Goal: Task Accomplishment & Management: Manage account settings

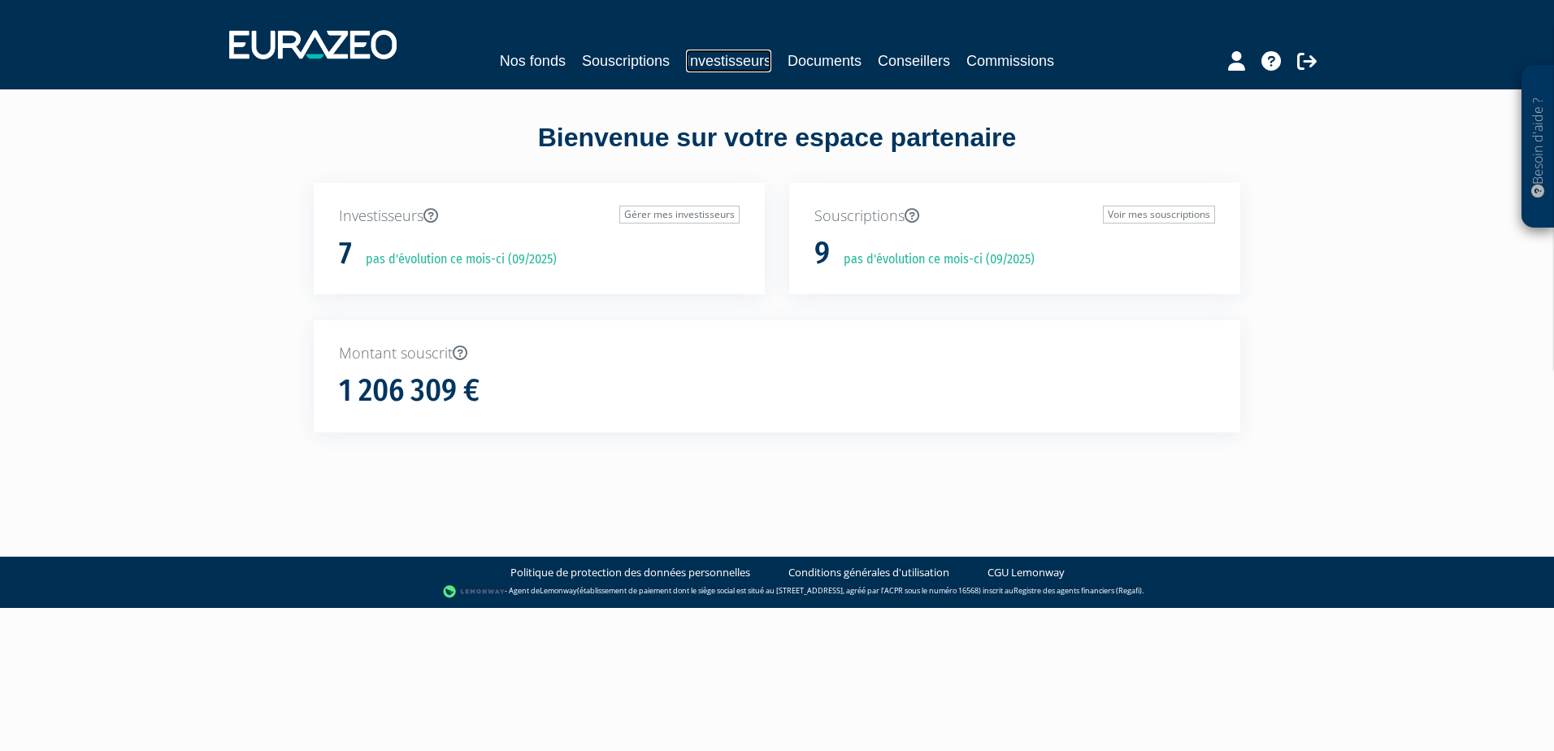
click at [747, 59] on link "Investisseurs" at bounding box center [728, 61] width 85 height 23
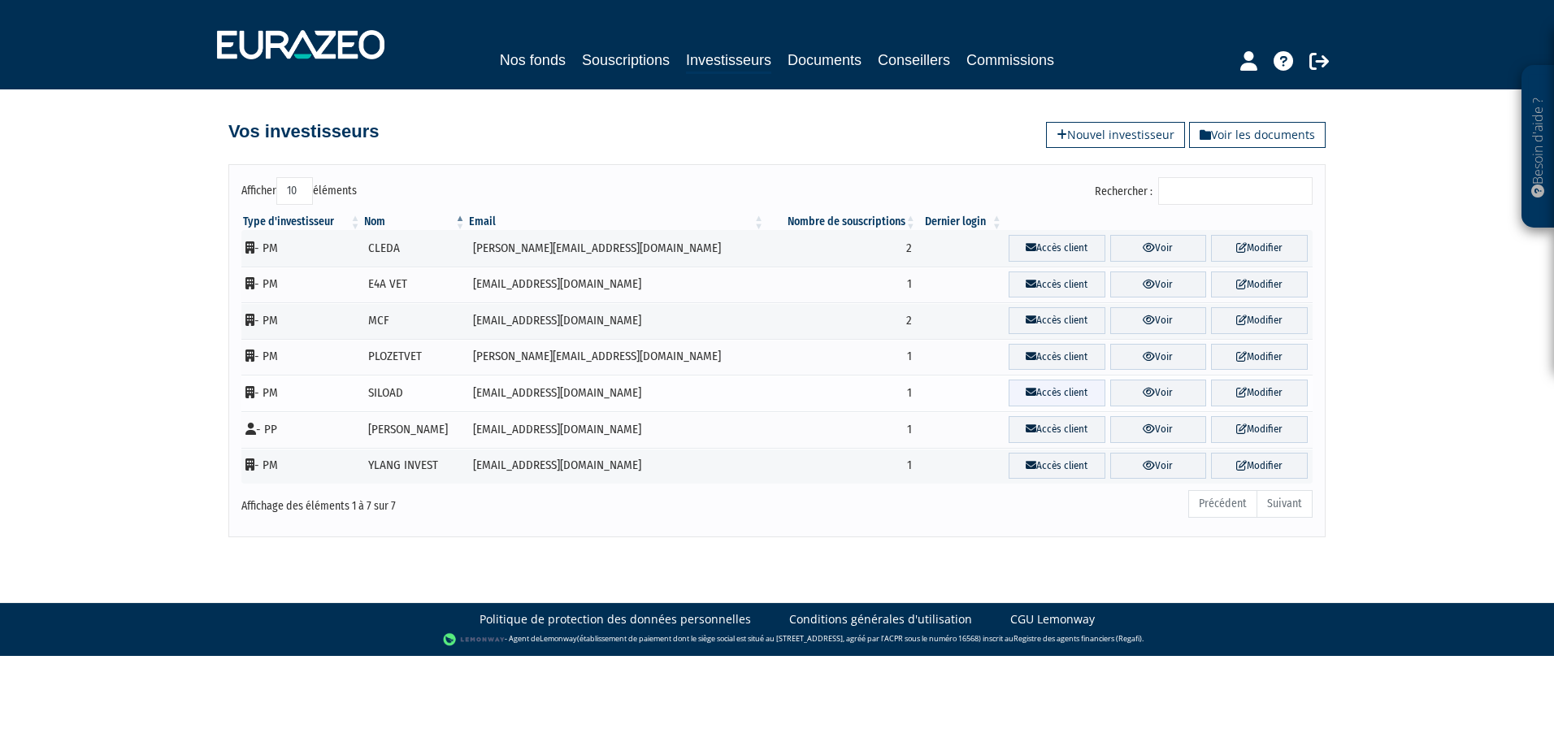
click at [1049, 396] on link "Accès client" at bounding box center [1057, 393] width 97 height 27
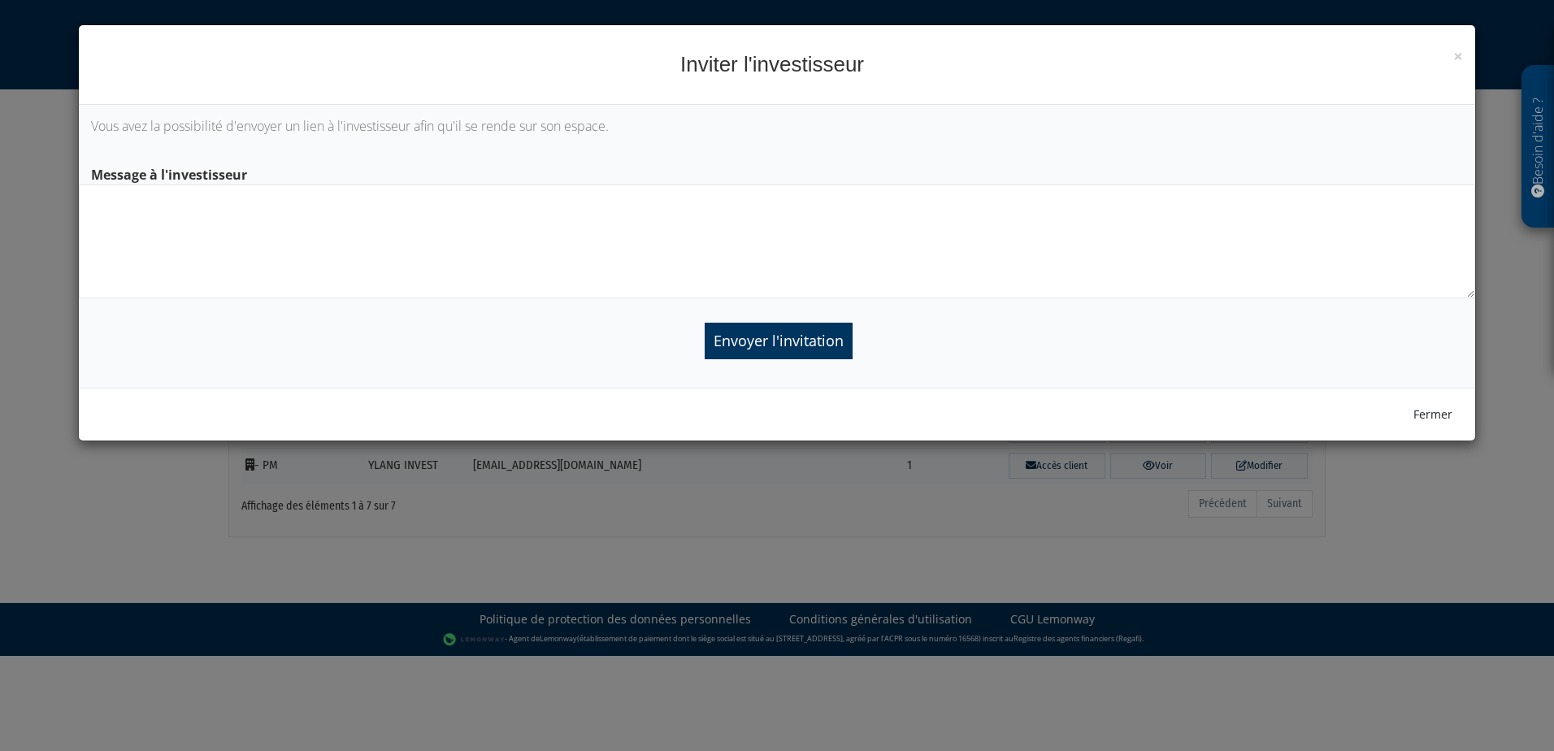
click at [280, 241] on textarea at bounding box center [777, 242] width 1397 height 114
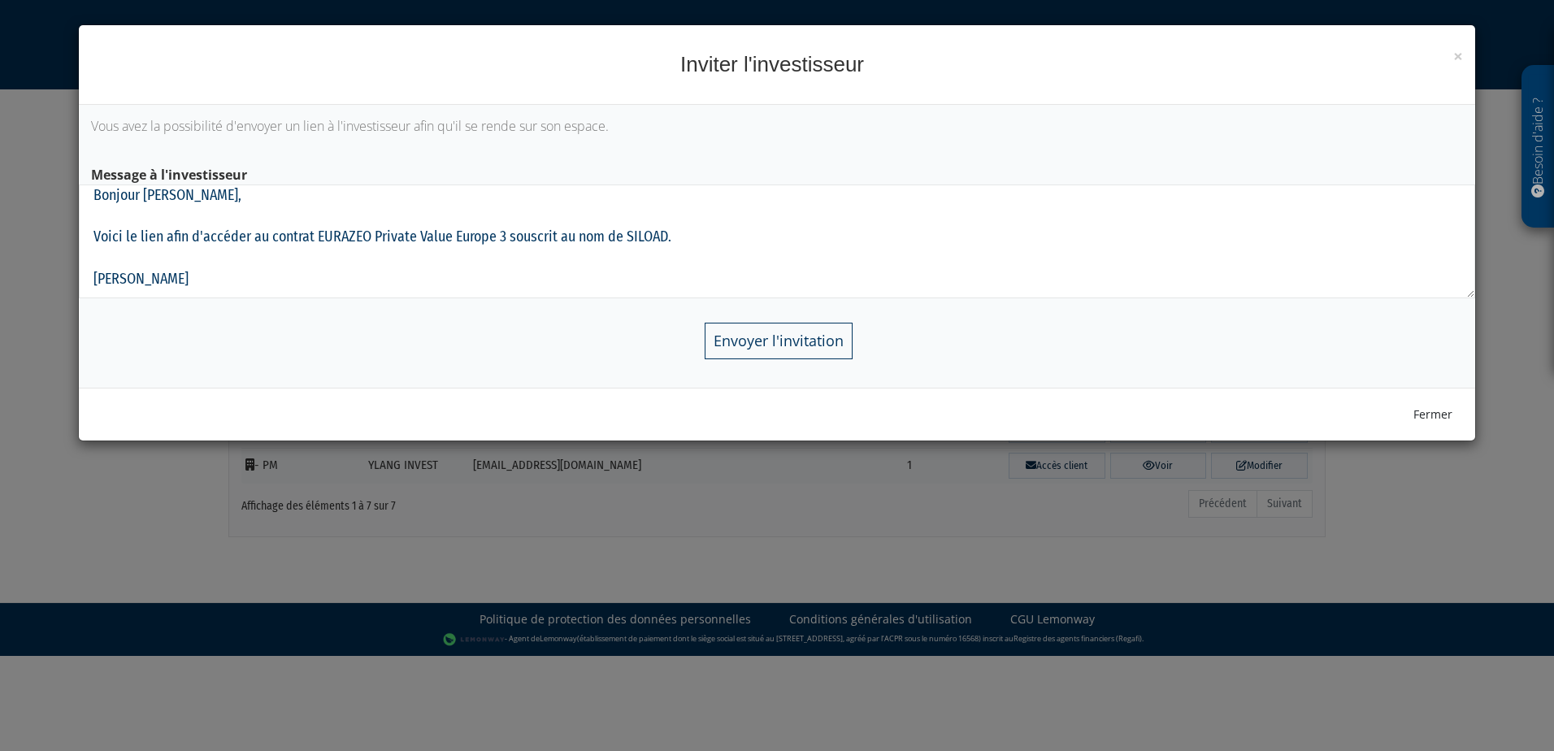
type textarea "Bonjour Claude, Voici le lien afin d'accéder au contrat EURAZEO Private Value E…"
click at [831, 351] on input "Envoyer l'invitation" at bounding box center [779, 341] width 148 height 37
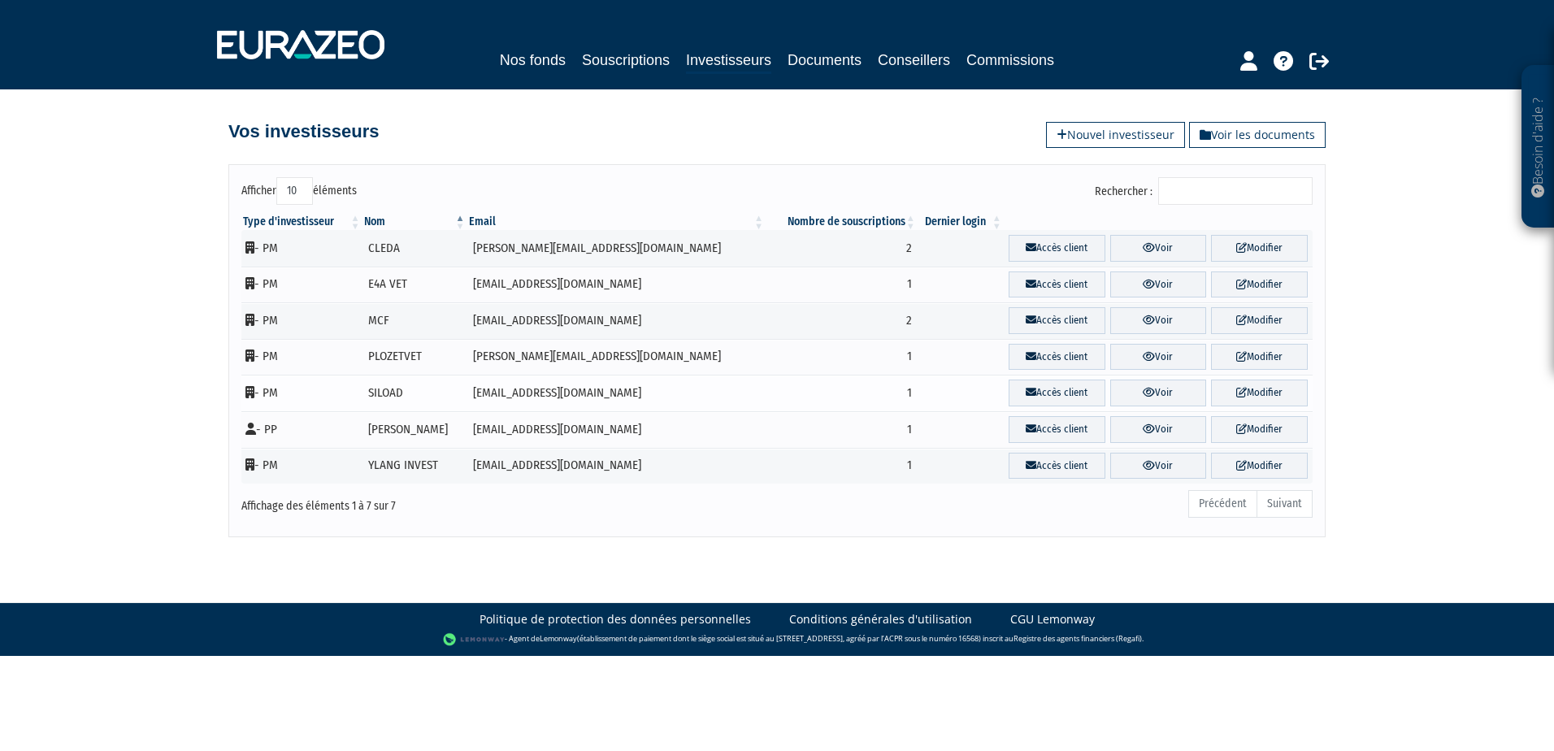
drag, startPoint x: 600, startPoint y: 394, endPoint x: 537, endPoint y: 397, distance: 62.6
click at [537, 397] on td "[EMAIL_ADDRESS][DOMAIN_NAME]" at bounding box center [616, 393] width 299 height 37
click at [407, 393] on td "SILOAD" at bounding box center [415, 393] width 105 height 37
click at [1135, 391] on link "Voir" at bounding box center [1158, 393] width 97 height 27
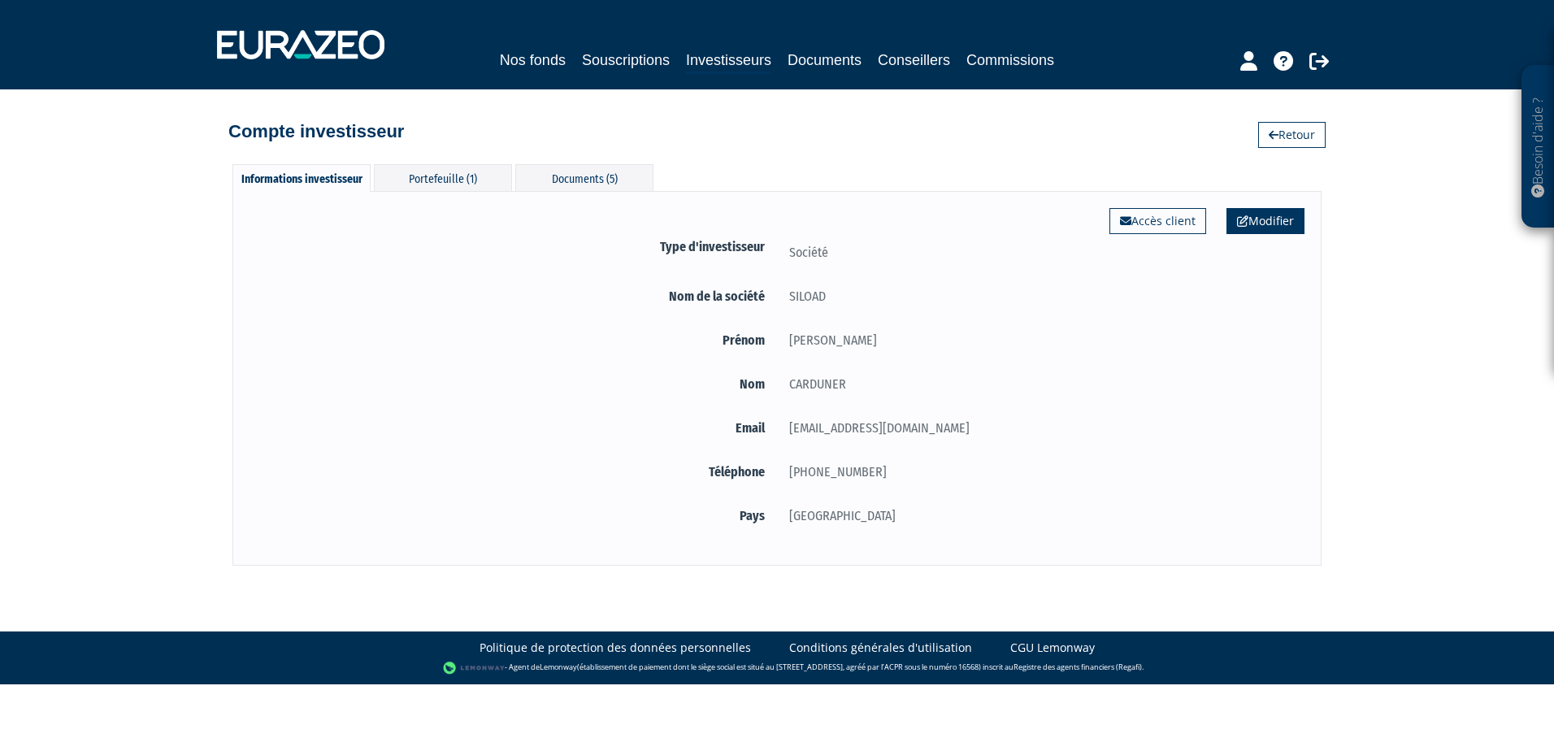
click at [1283, 224] on link "Modifier" at bounding box center [1266, 221] width 78 height 26
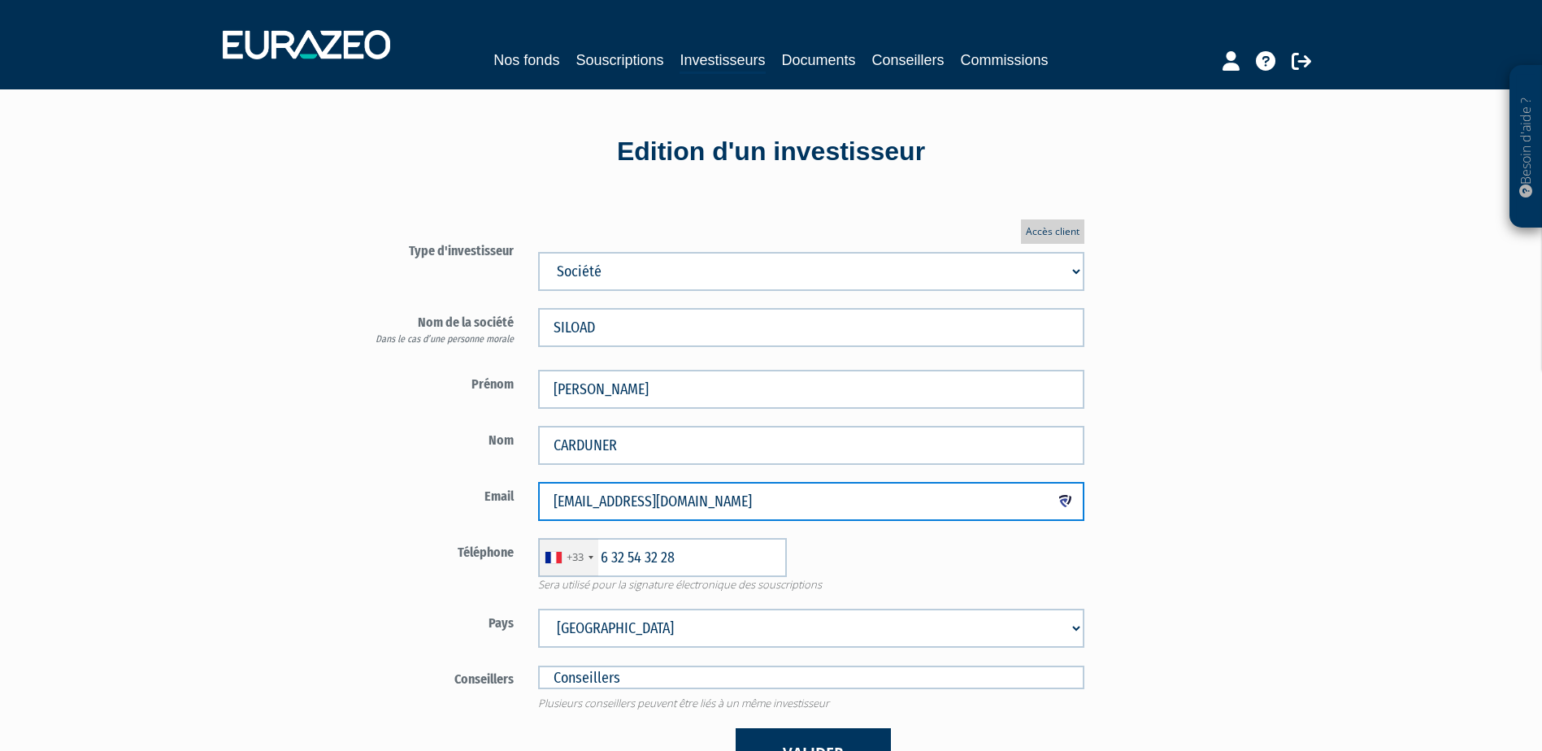
click at [688, 507] on input "[EMAIL_ADDRESS][DOMAIN_NAME]" at bounding box center [811, 501] width 546 height 39
drag, startPoint x: 678, startPoint y: 497, endPoint x: 538, endPoint y: 495, distance: 139.8
click at [538, 495] on input "[EMAIL_ADDRESS][DOMAIN_NAME]" at bounding box center [811, 501] width 546 height 39
paste input "gmail.com"
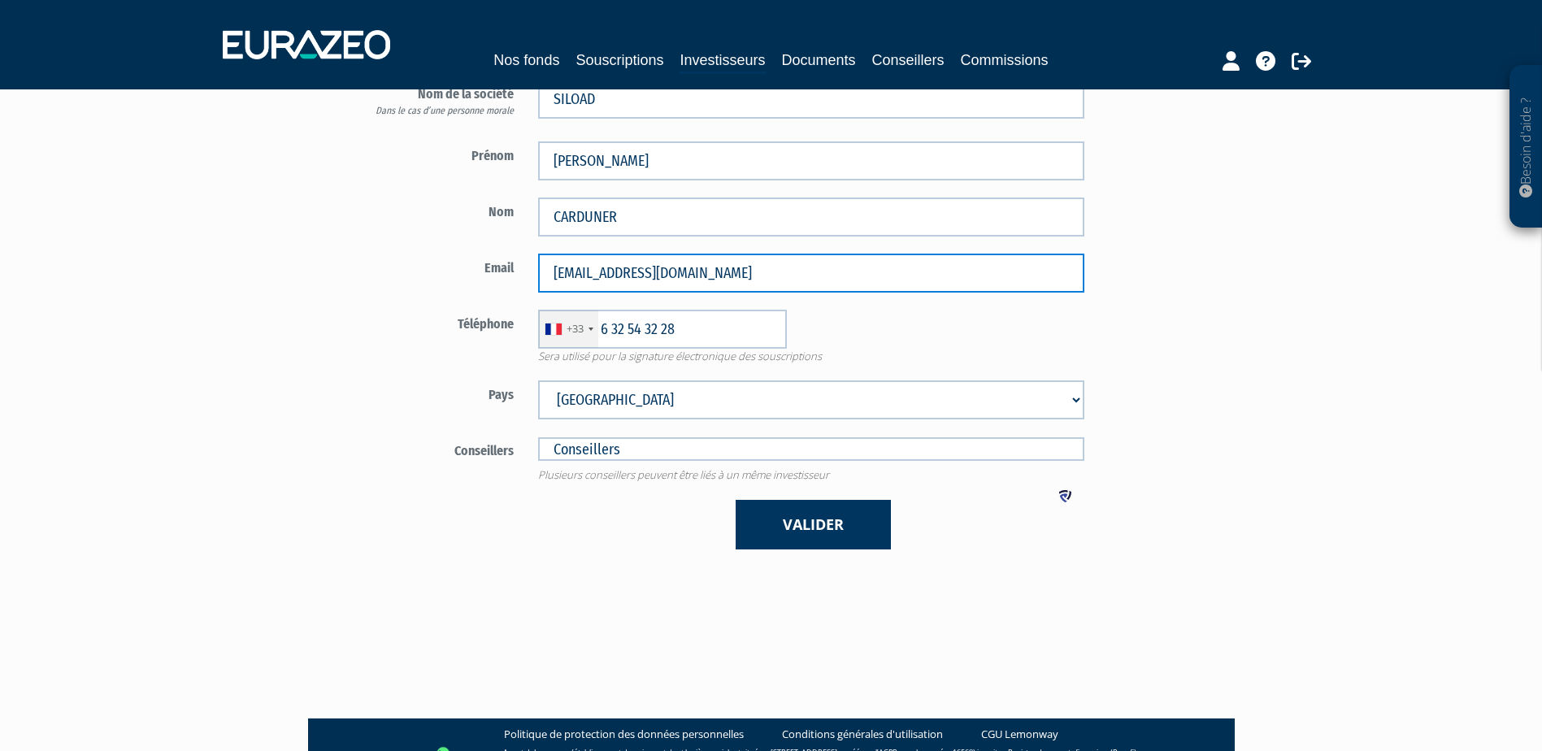
scroll to position [244, 0]
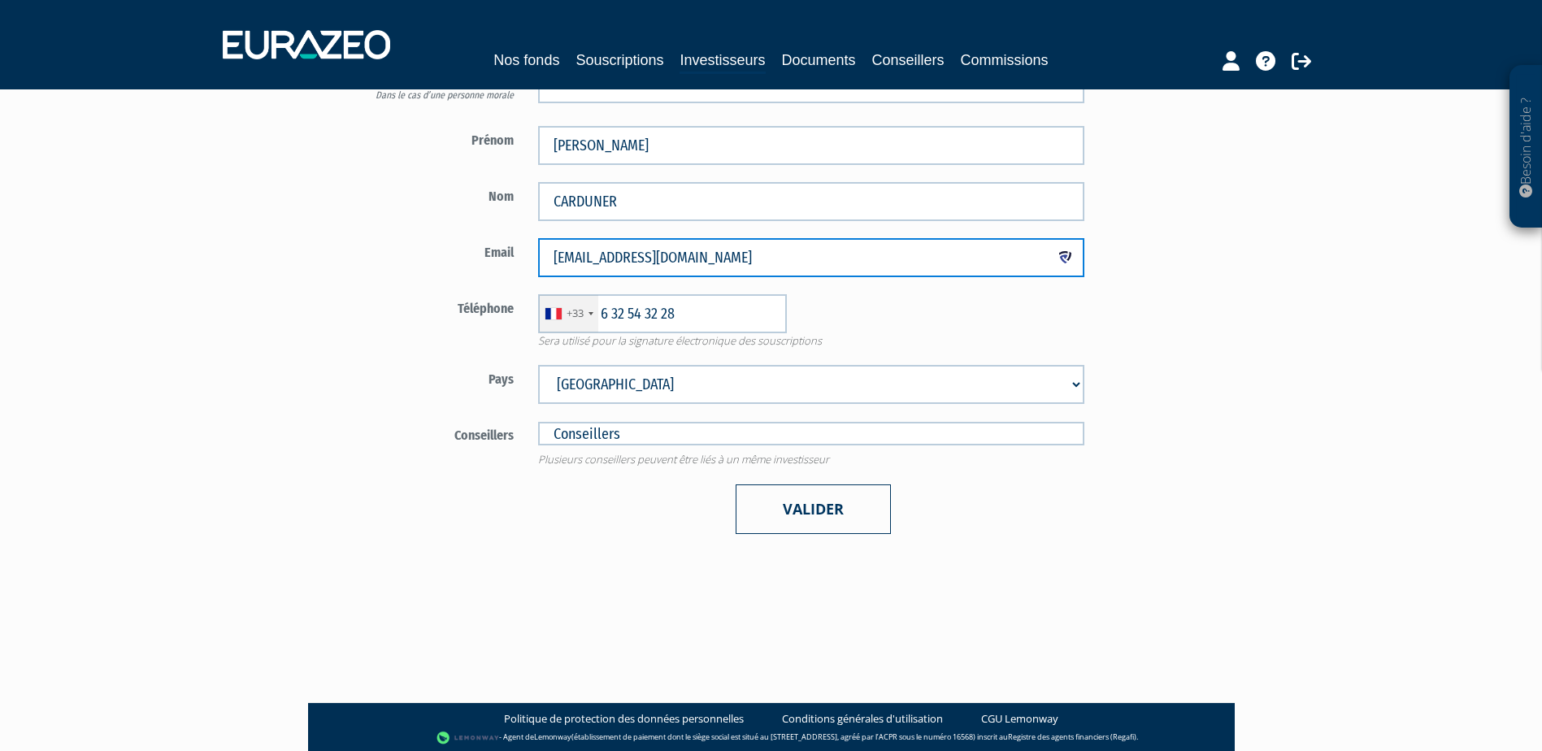
type input "les.cardus@gmail.com"
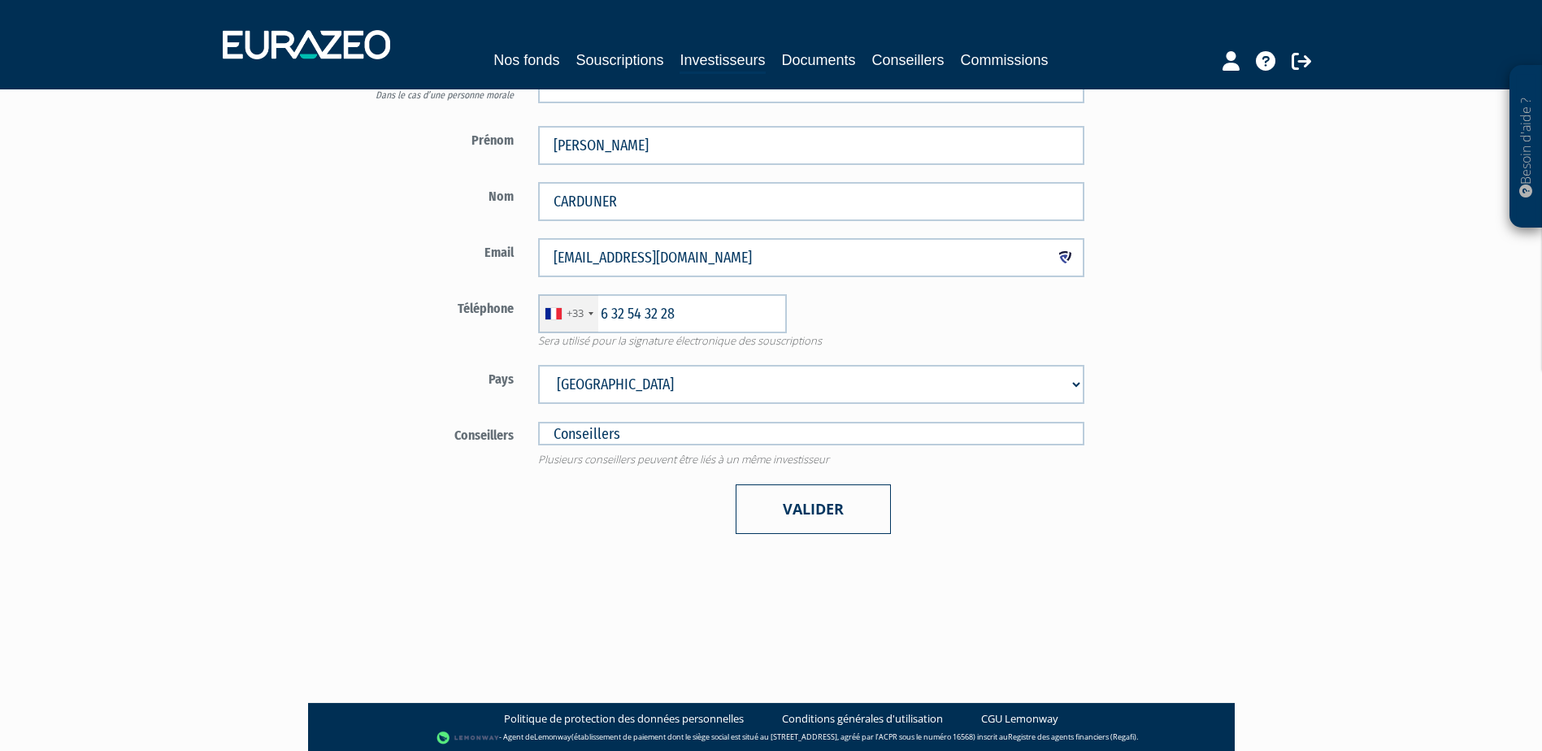
click at [813, 511] on button "Valider" at bounding box center [813, 510] width 155 height 50
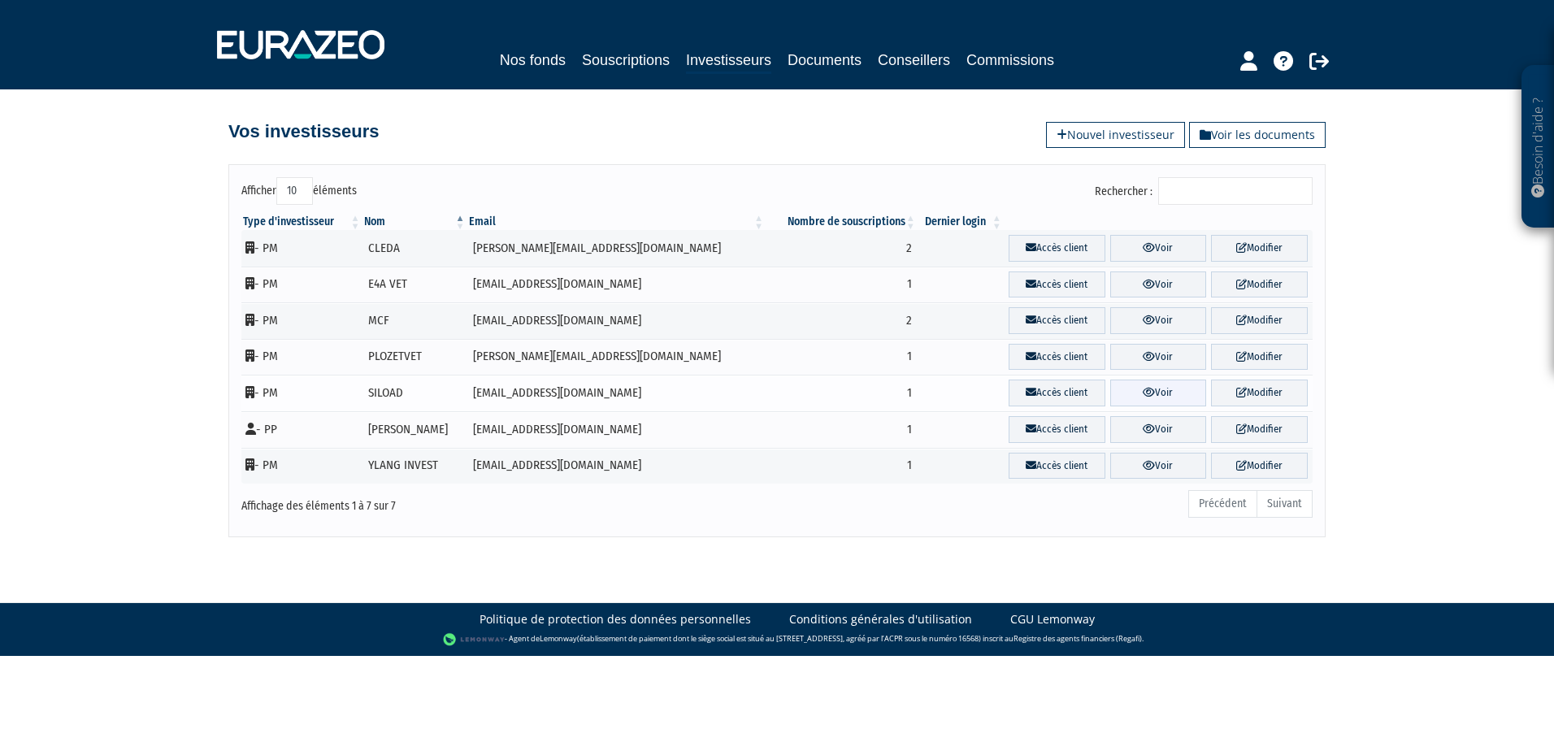
click at [1149, 386] on link "Voir" at bounding box center [1158, 393] width 97 height 27
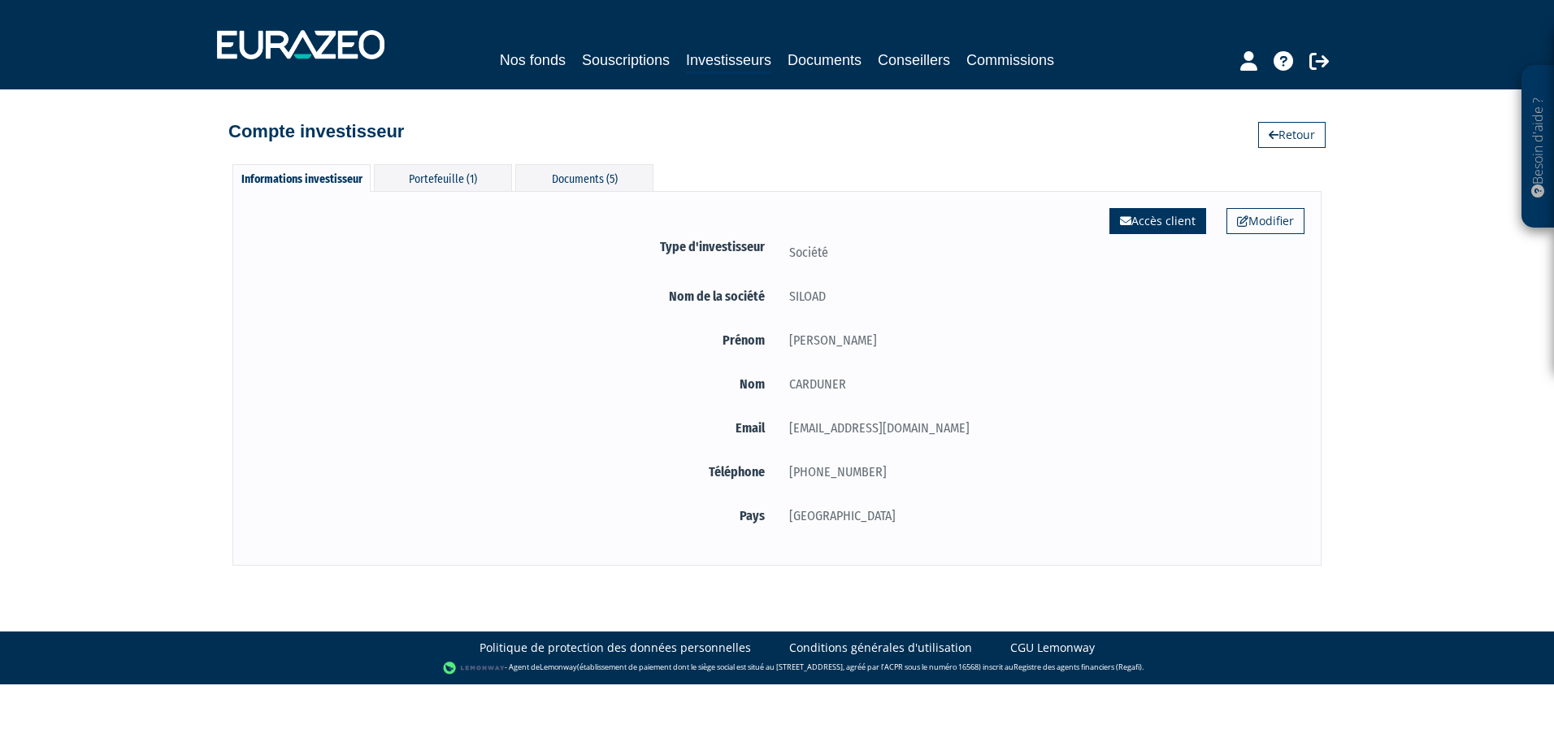
click at [1137, 220] on link "Accès client" at bounding box center [1158, 221] width 97 height 26
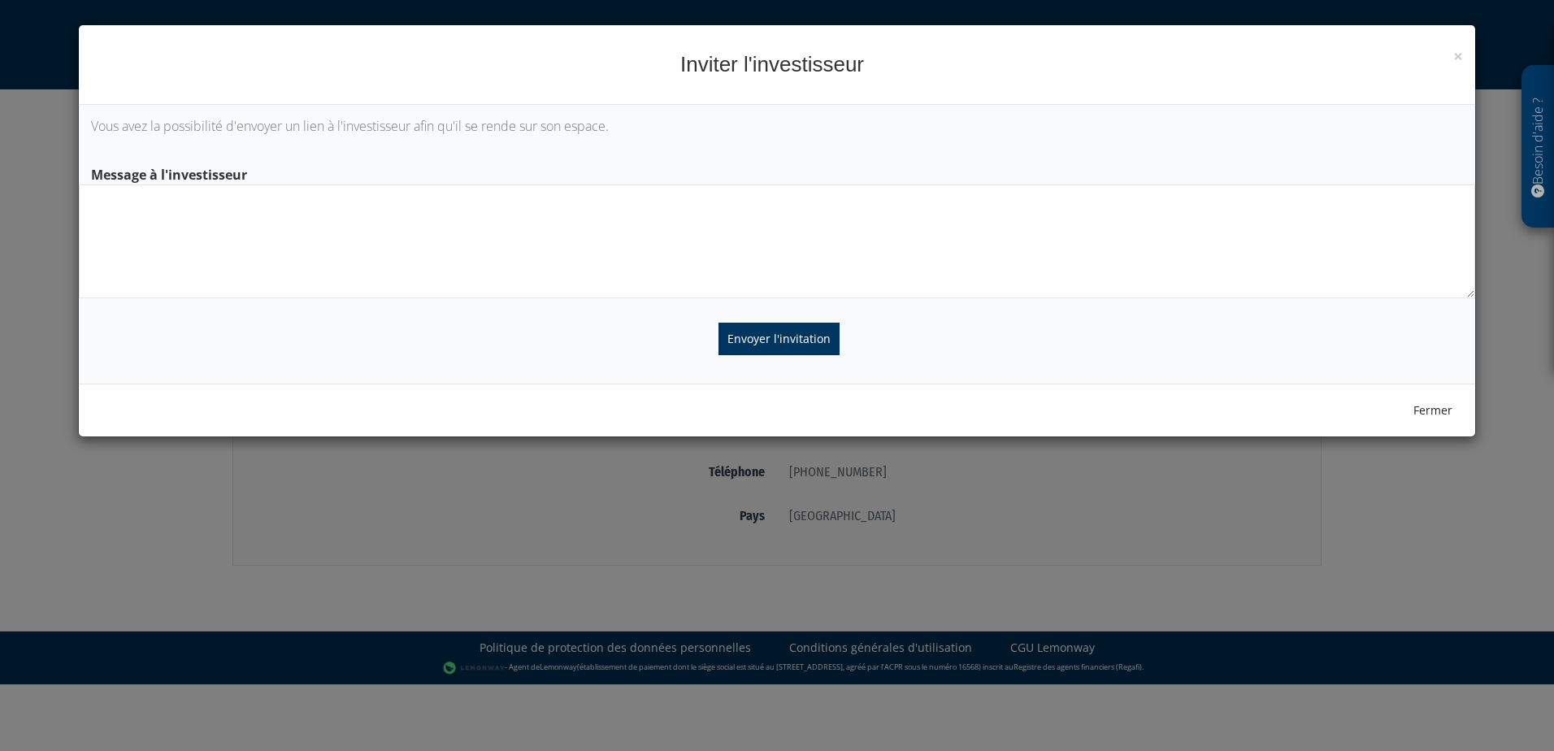
click at [457, 269] on textarea at bounding box center [777, 242] width 1397 height 114
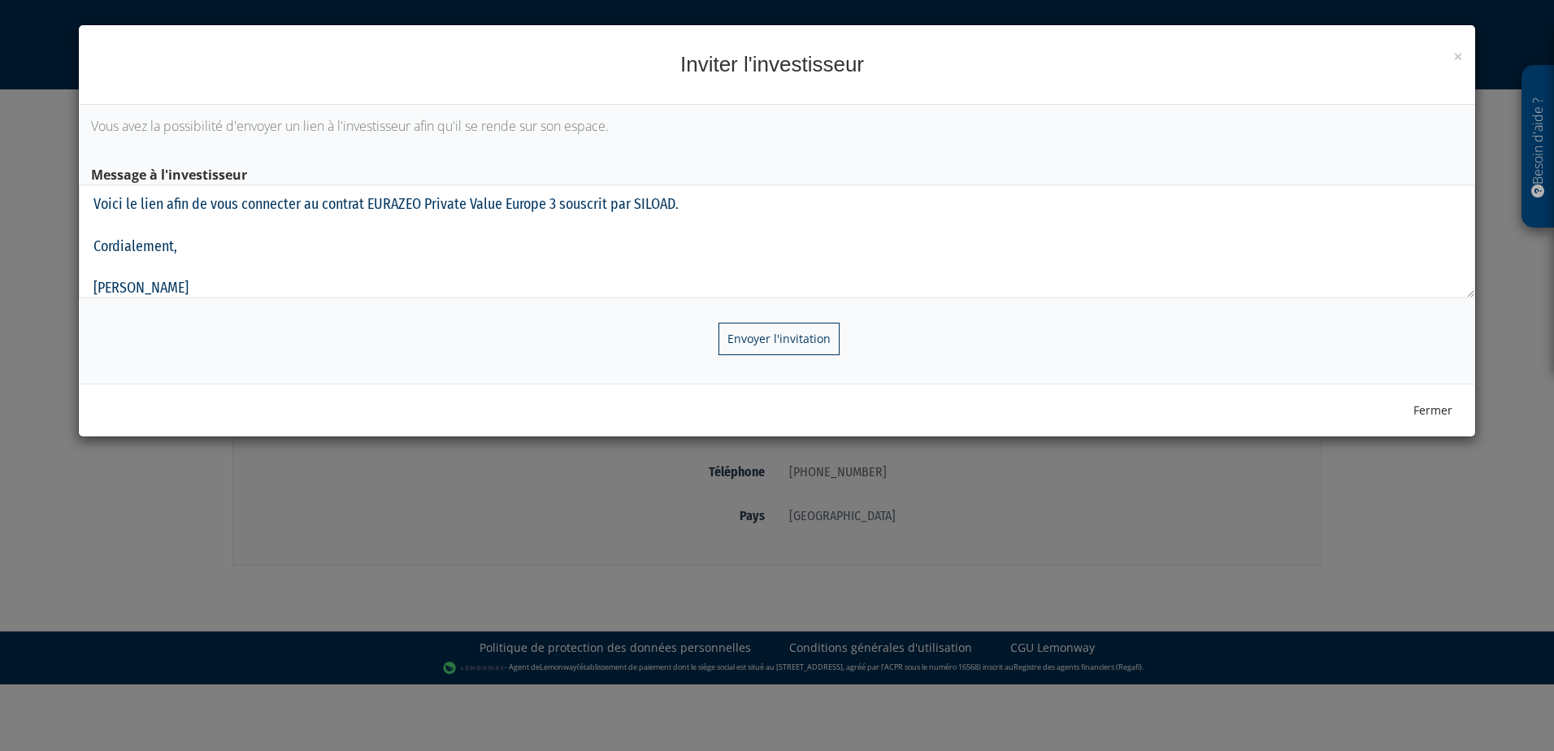
type textarea "Bonjour [PERSON_NAME], Voici le lien afin de vous connecter au contrat EURAZEO …"
click at [761, 338] on input "Envoyer l'invitation" at bounding box center [779, 339] width 121 height 33
